Goal: Information Seeking & Learning: Understand process/instructions

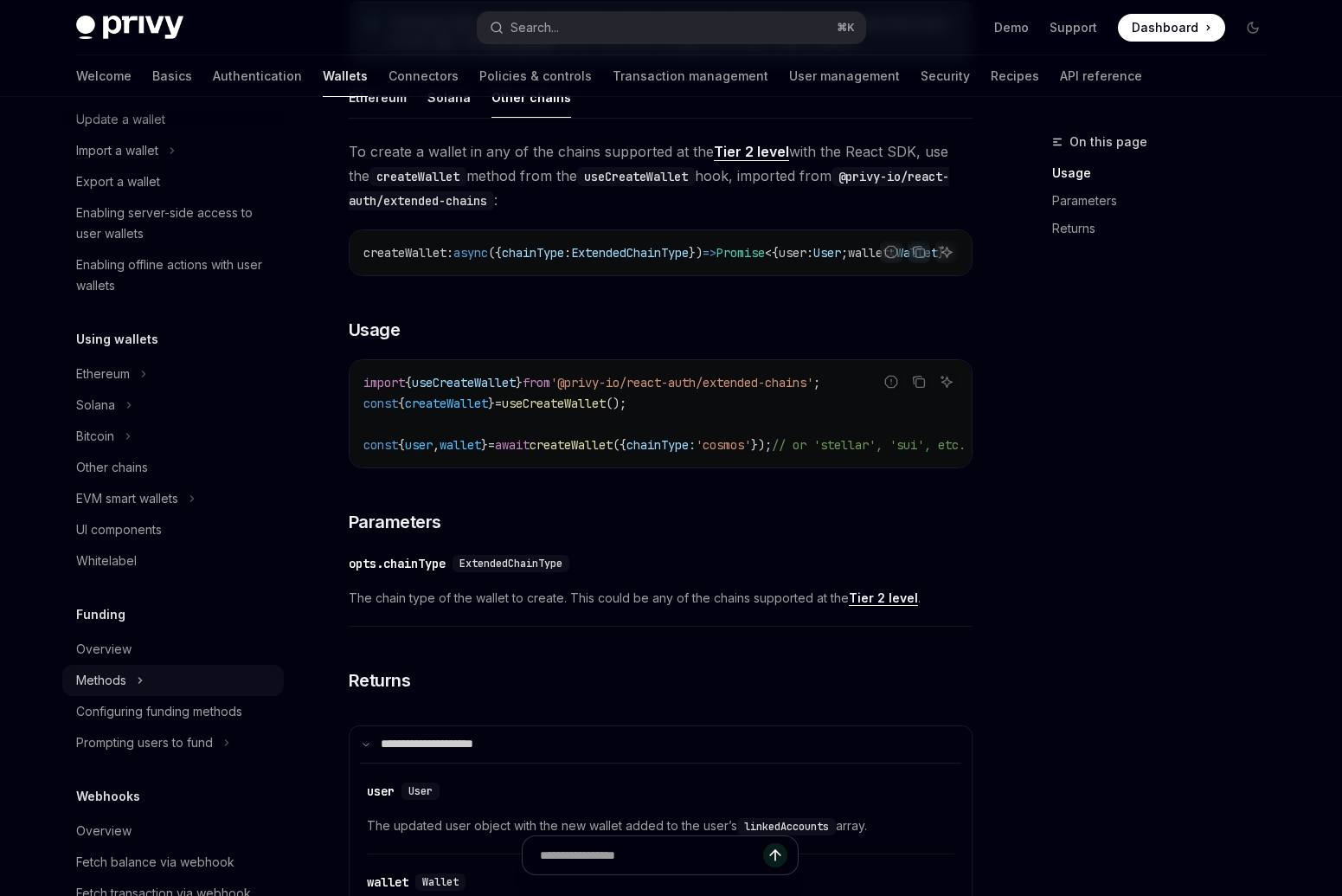
scroll to position [277, 0]
click at [146, 643] on div "Overview" at bounding box center [174, 646] width 197 height 21
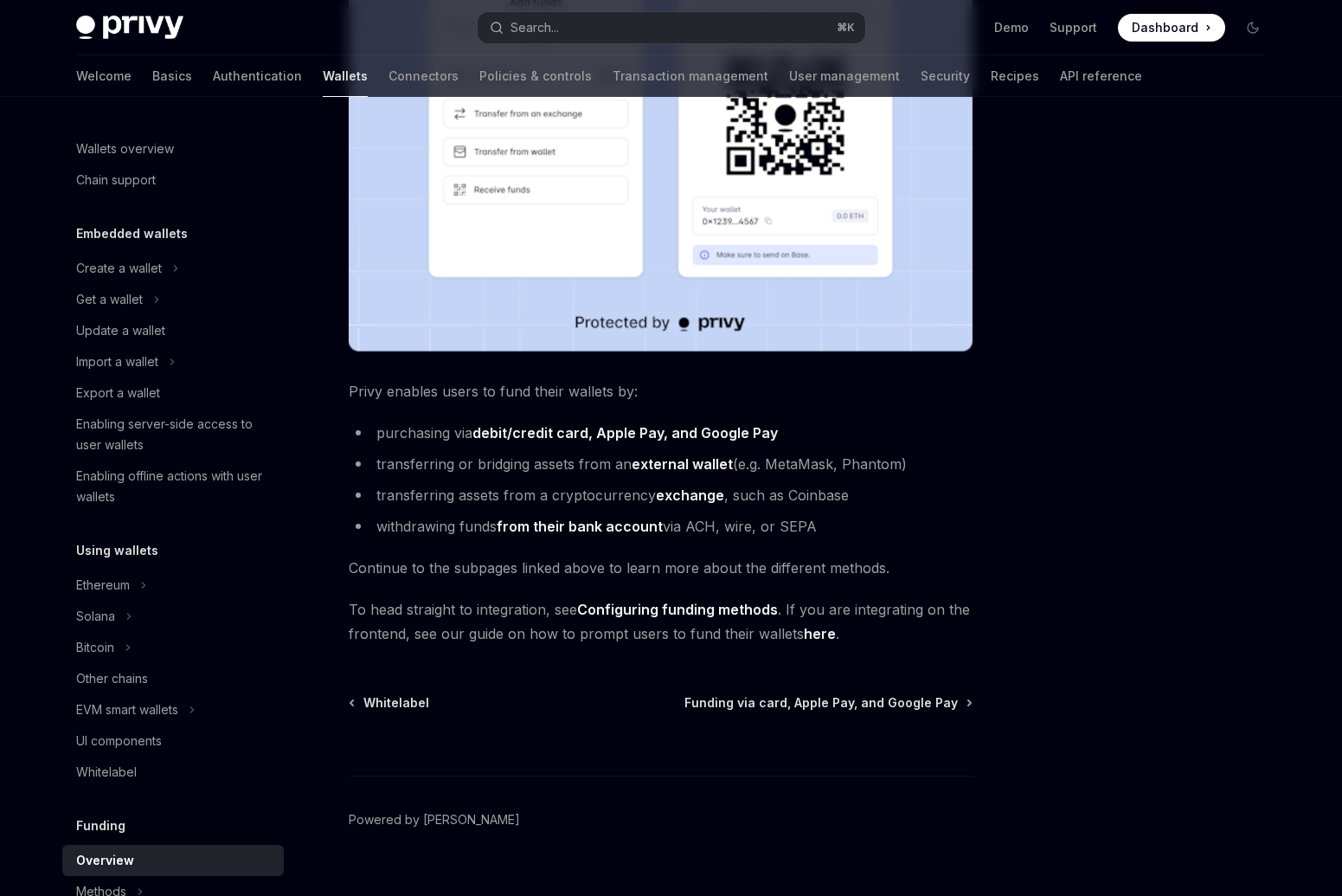
scroll to position [470, 0]
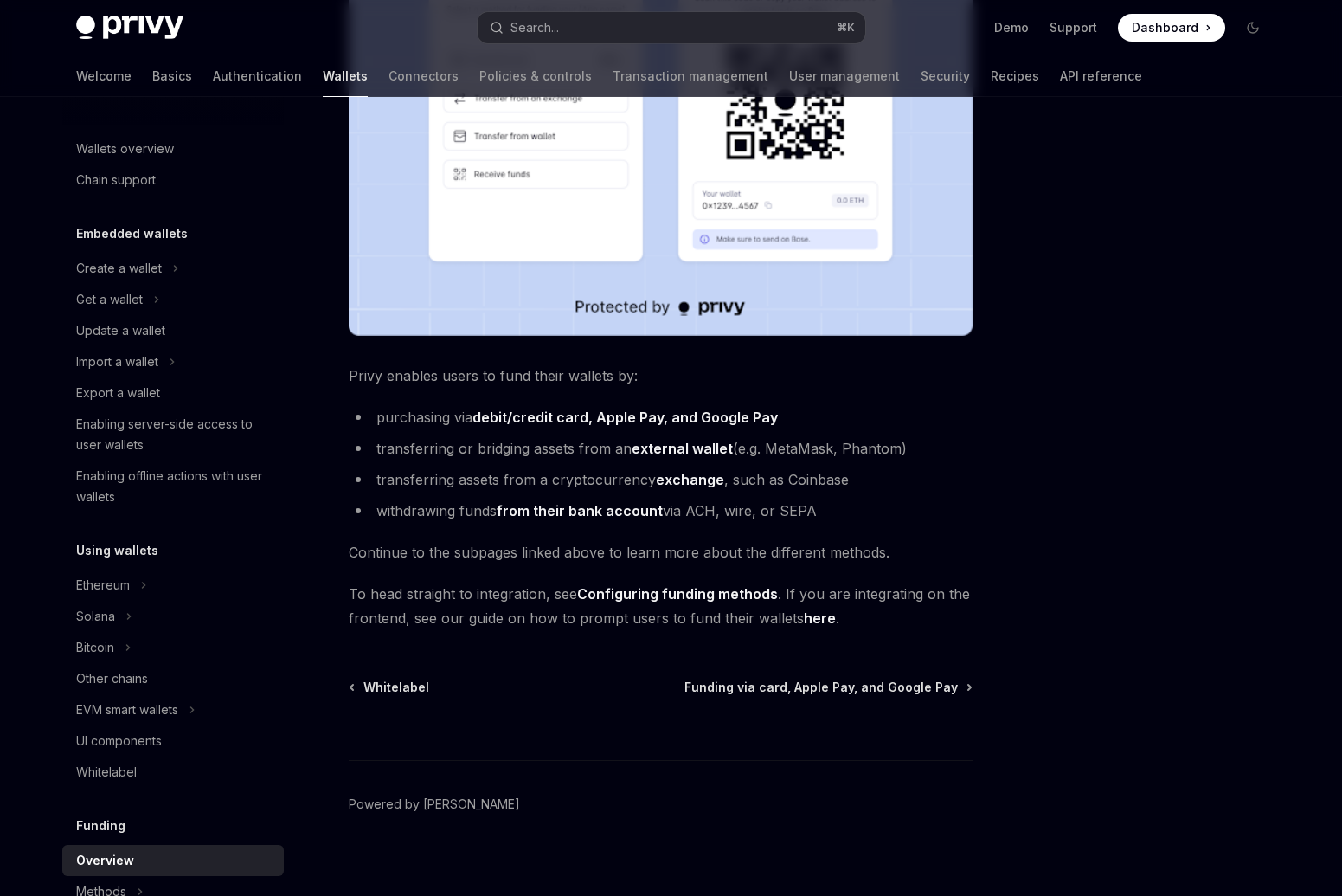
click at [657, 620] on span "To head straight to integration, see Configuring funding methods . If you are i…" at bounding box center [660, 605] width 624 height 49
click at [785, 682] on span "Funding via card, Apple Pay, and Google Pay" at bounding box center [821, 687] width 273 height 17
type textarea "*"
